Goal: Answer question/provide support

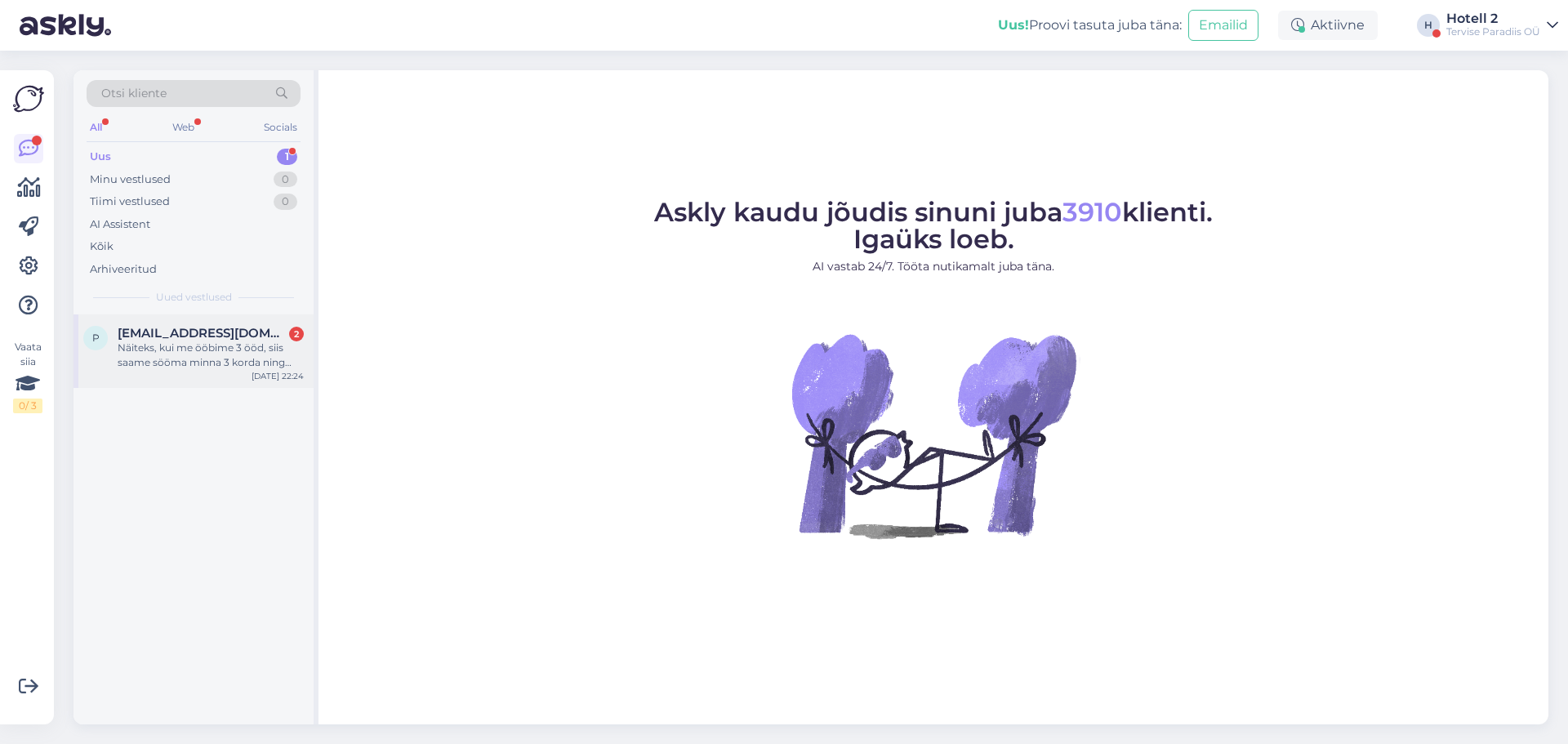
click at [156, 334] on span "[EMAIL_ADDRESS][DOMAIN_NAME]" at bounding box center [202, 332] width 170 height 14
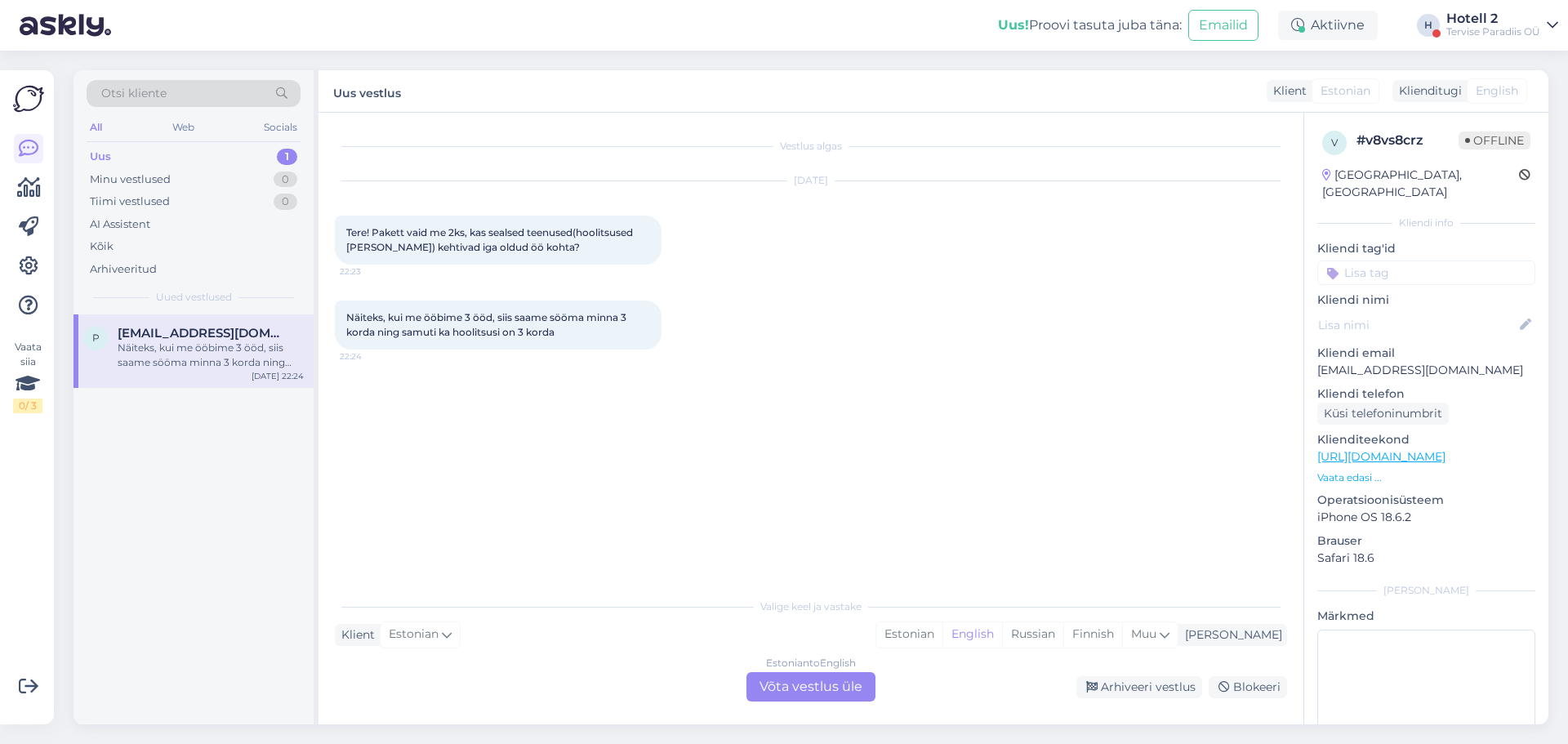
click at [777, 692] on div "Estonian to English Võta vestlus üle" at bounding box center [811, 686] width 129 height 30
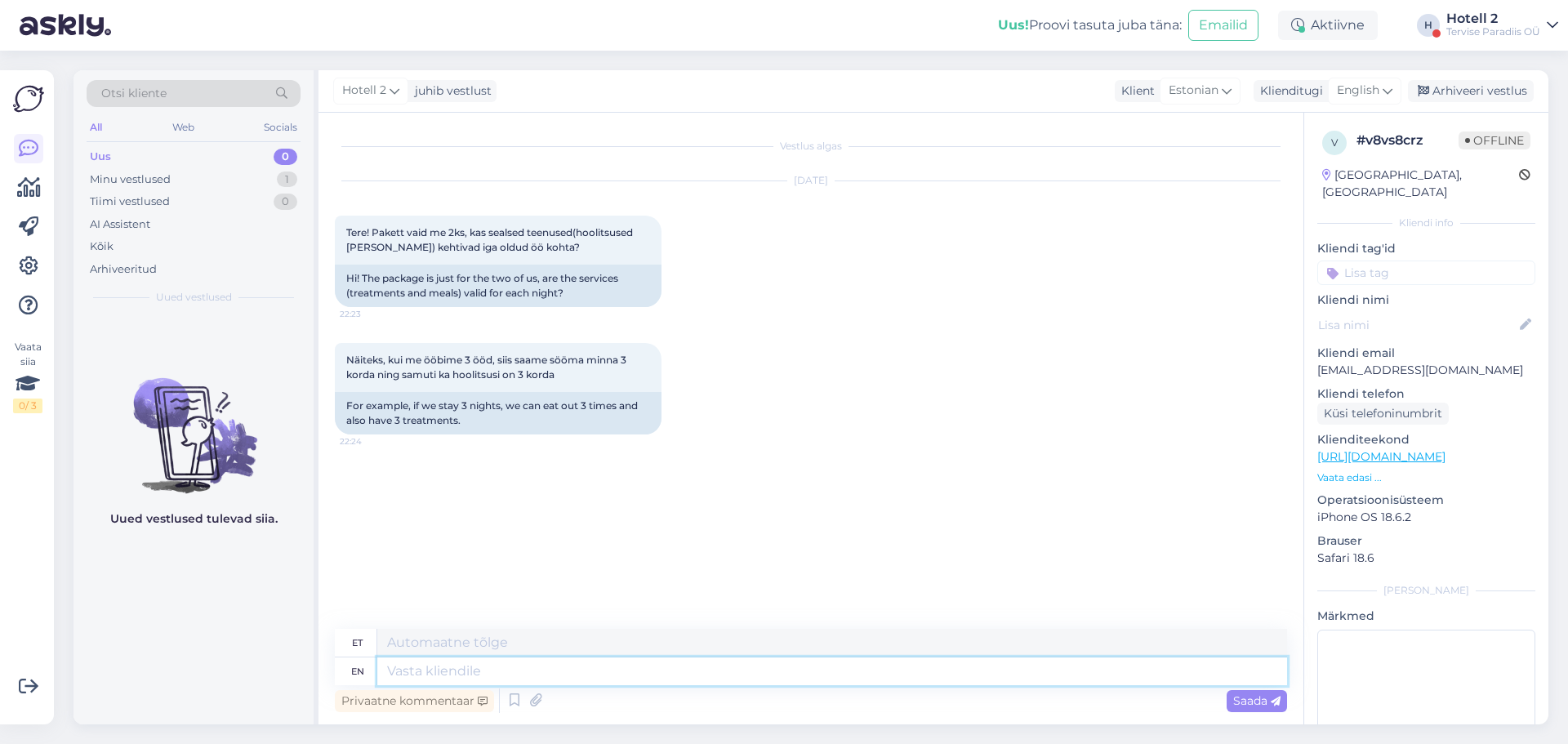
click at [698, 672] on textarea at bounding box center [832, 671] width 909 height 28
click at [1374, 94] on span "English" at bounding box center [1359, 90] width 43 height 18
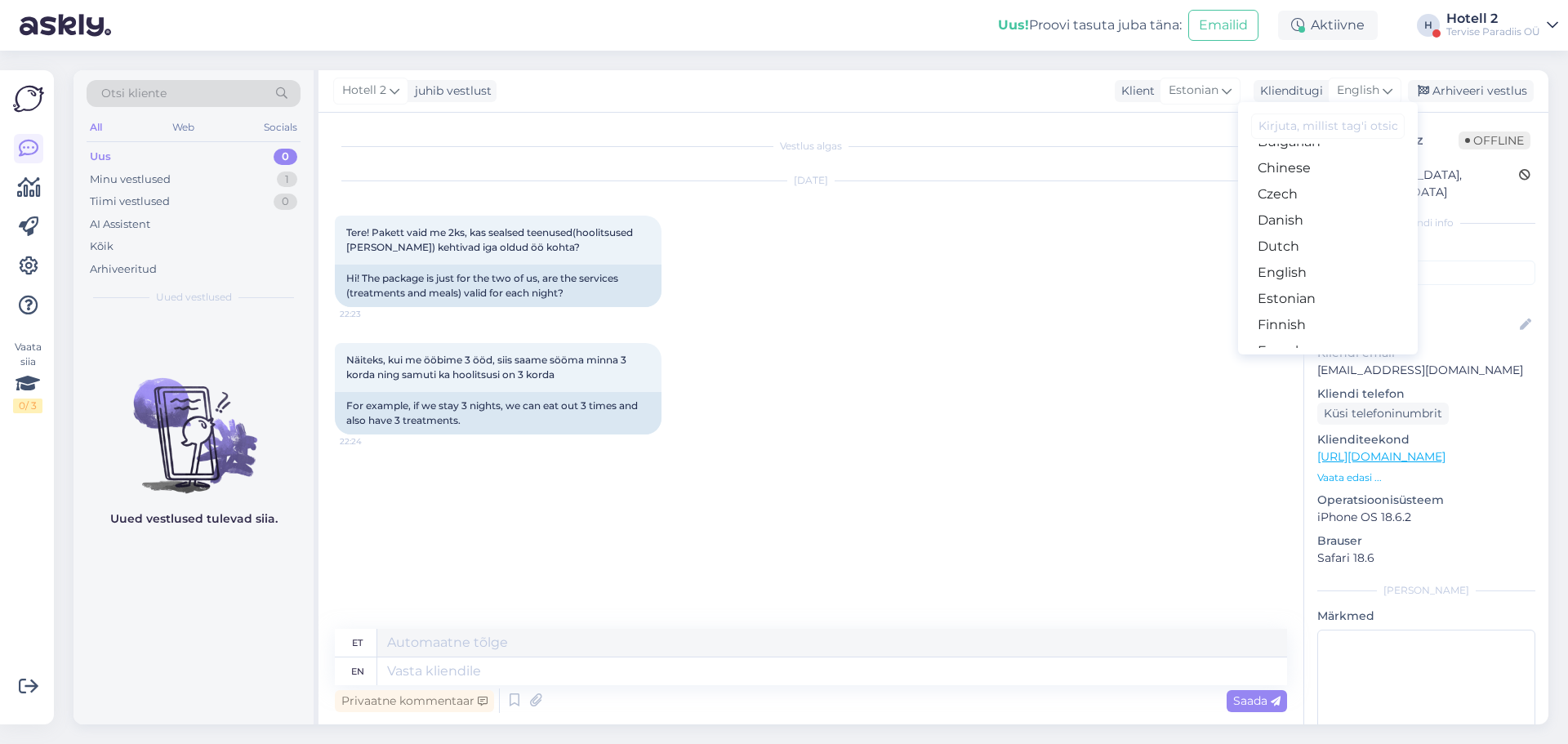
scroll to position [163, 0]
click at [1313, 209] on link "Estonian" at bounding box center [1327, 208] width 180 height 26
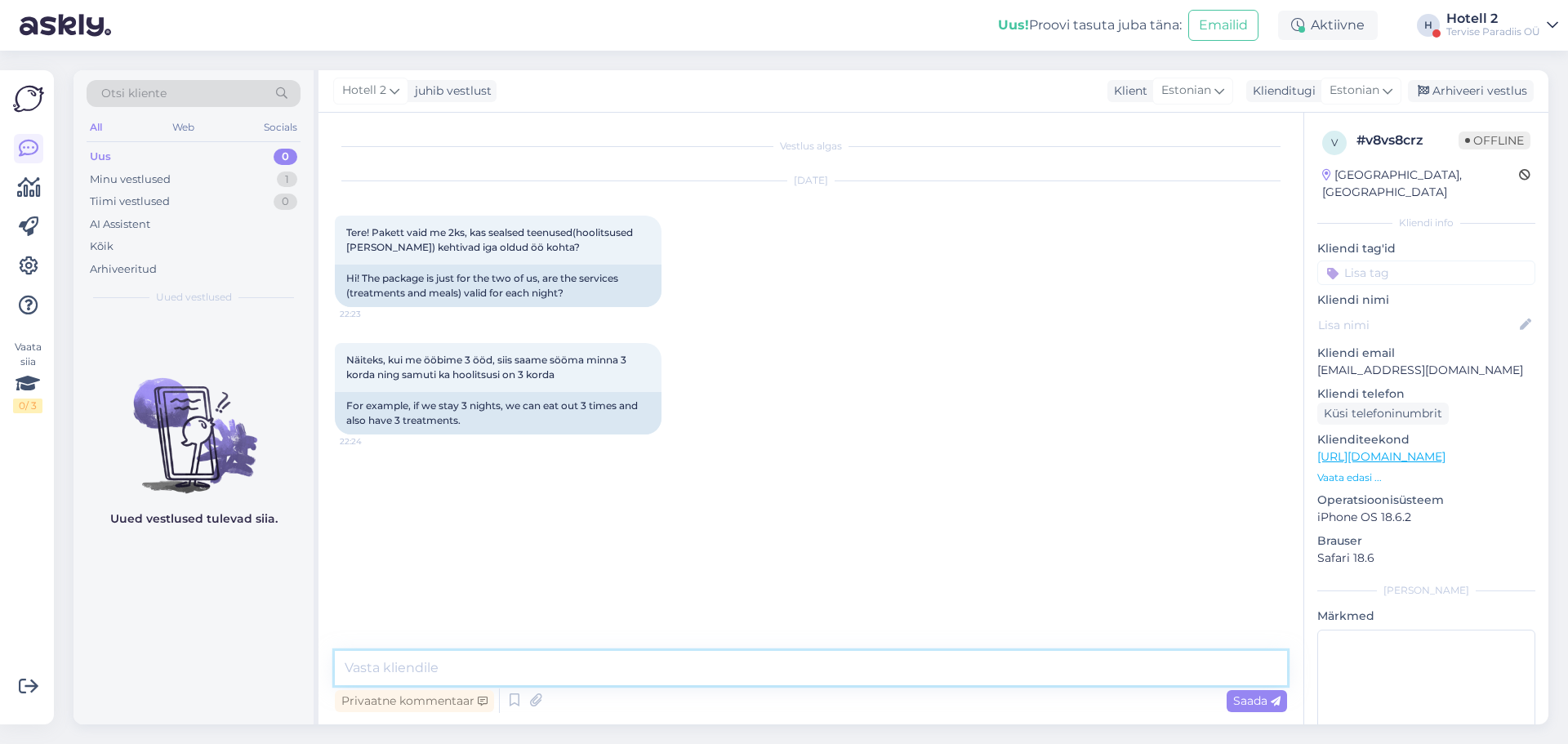
click at [990, 676] on textarea at bounding box center [811, 667] width 952 height 34
type textarea "t"
type textarea "Tere õhtust! [PERSON_NAME] broneerides paketi igaks päevaks, siis on õhtusööke …"
click at [1277, 704] on icon at bounding box center [1276, 701] width 10 height 10
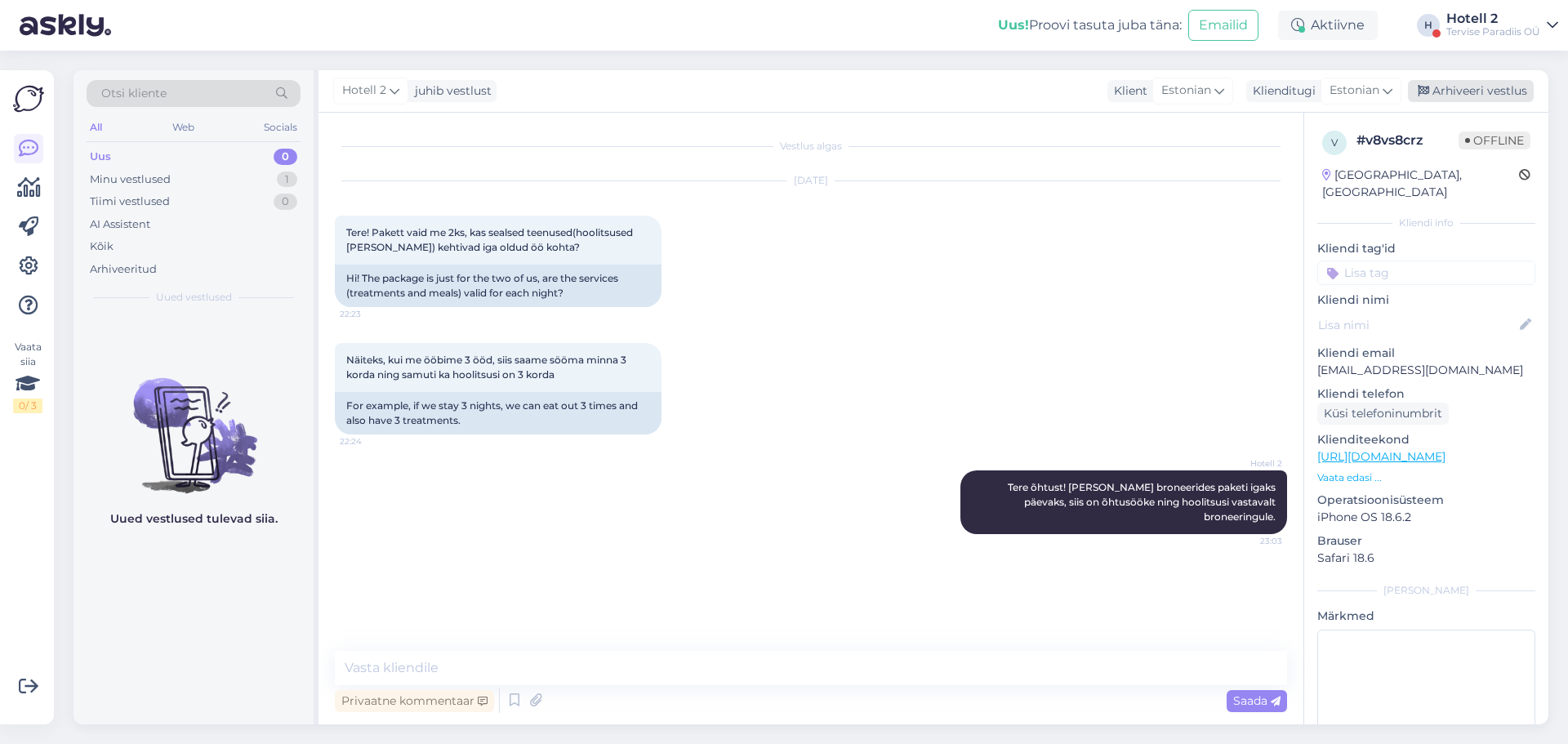
click at [1502, 90] on div "Arhiveeri vestlus" at bounding box center [1471, 91] width 126 height 22
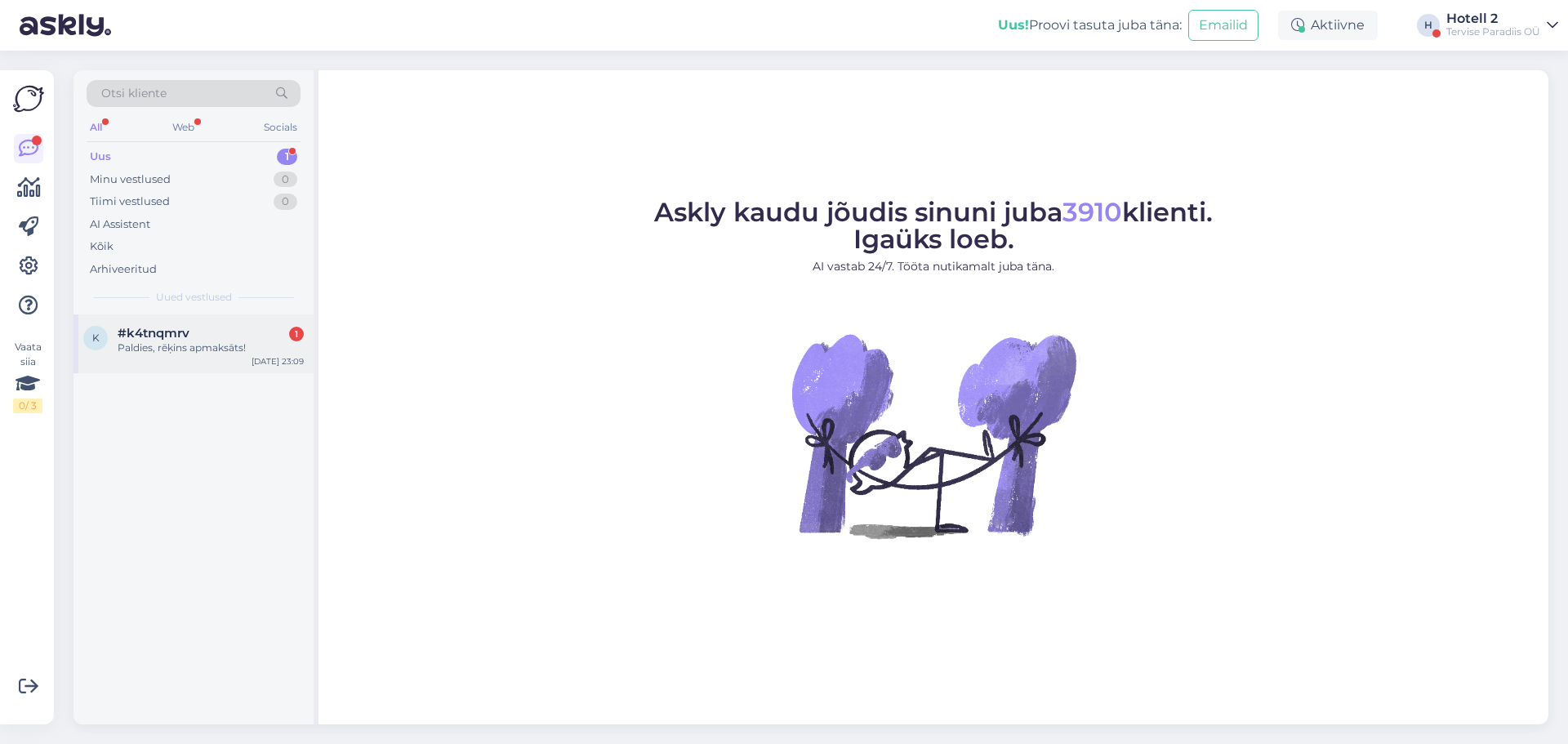
click at [266, 363] on div "[DATE] 23:09" at bounding box center [277, 361] width 52 height 12
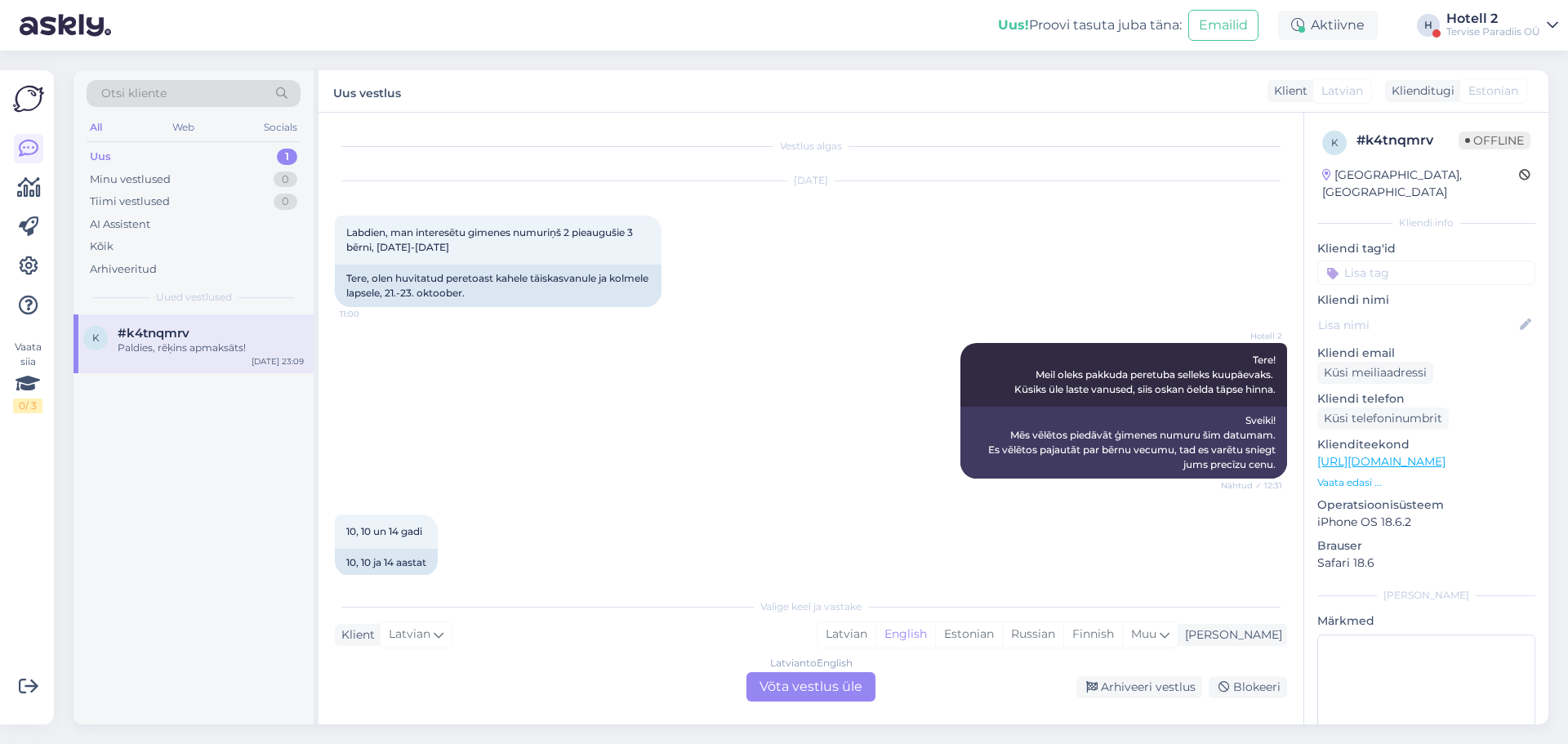
click at [844, 694] on div "Latvian to English Võta vestlus üle" at bounding box center [811, 686] width 129 height 30
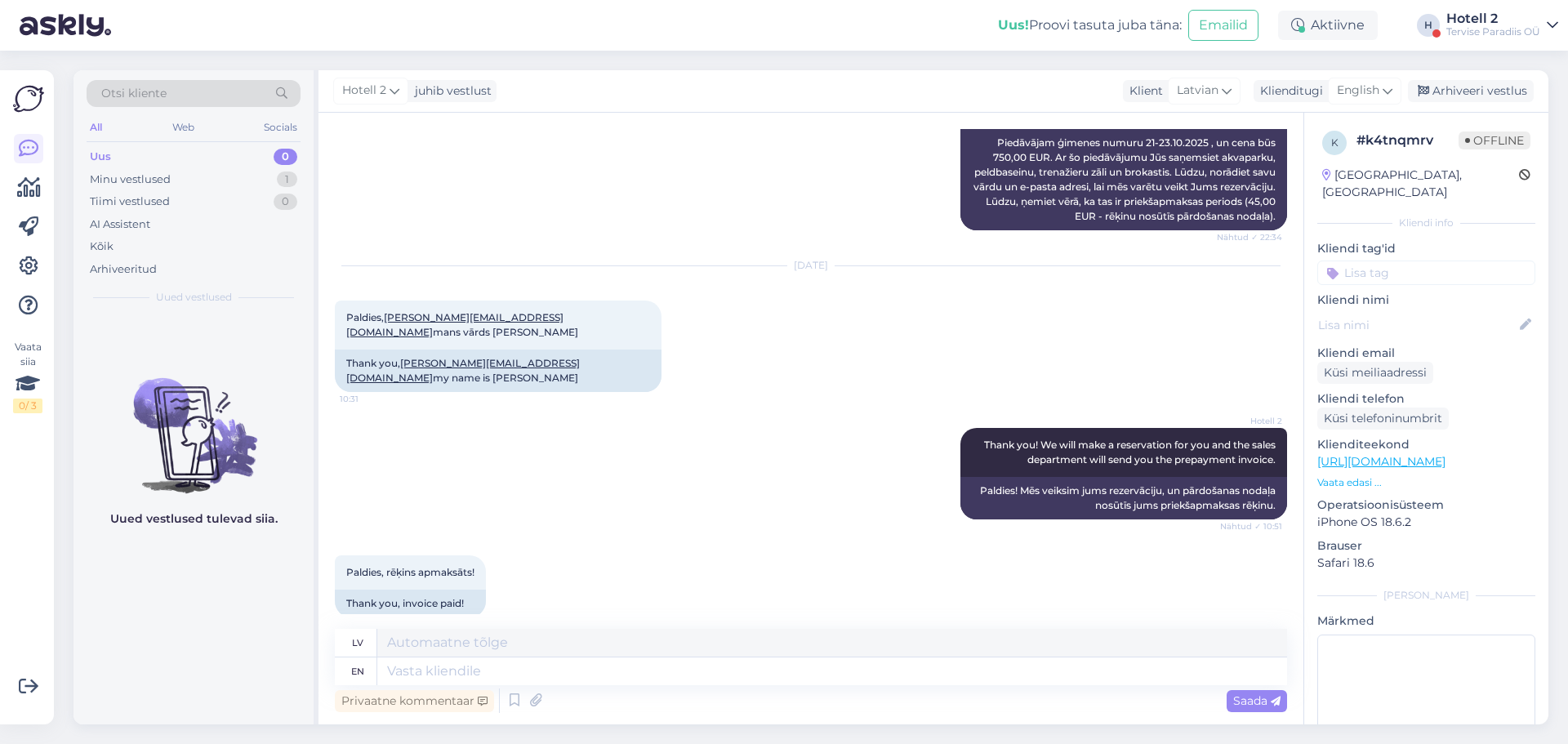
scroll to position [823, 0]
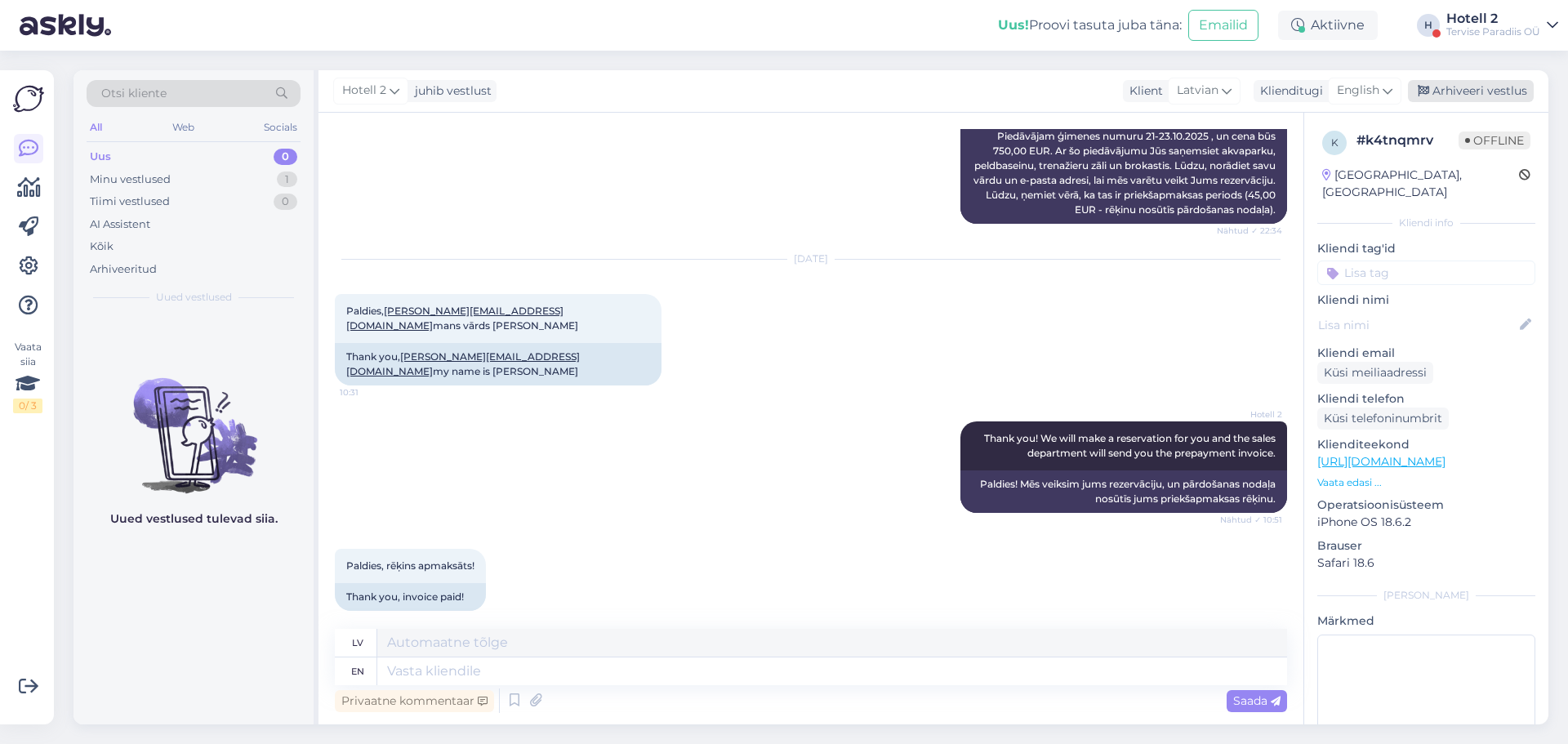
click at [1444, 88] on div "Arhiveeri vestlus" at bounding box center [1471, 91] width 126 height 22
